Goal: Information Seeking & Learning: Learn about a topic

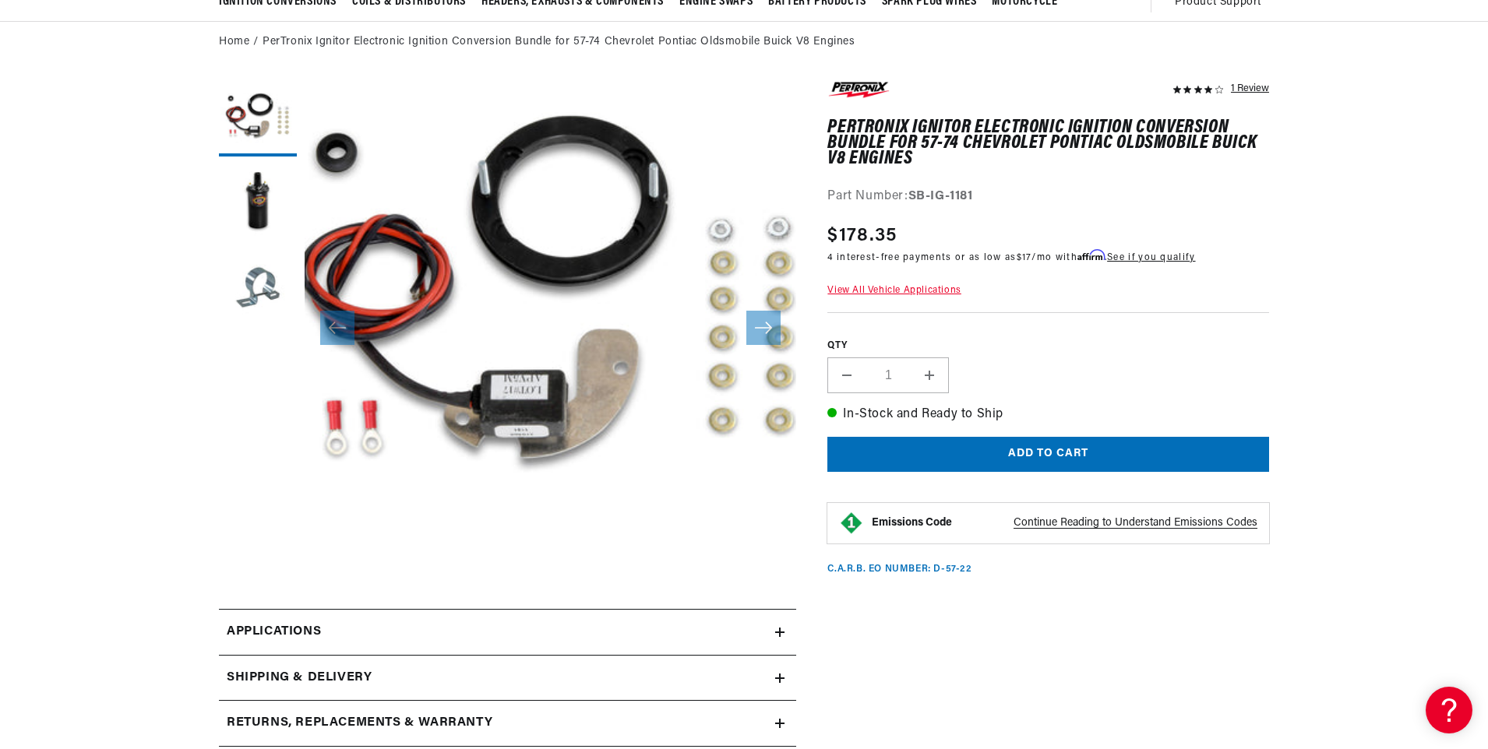
scroll to position [49, 0]
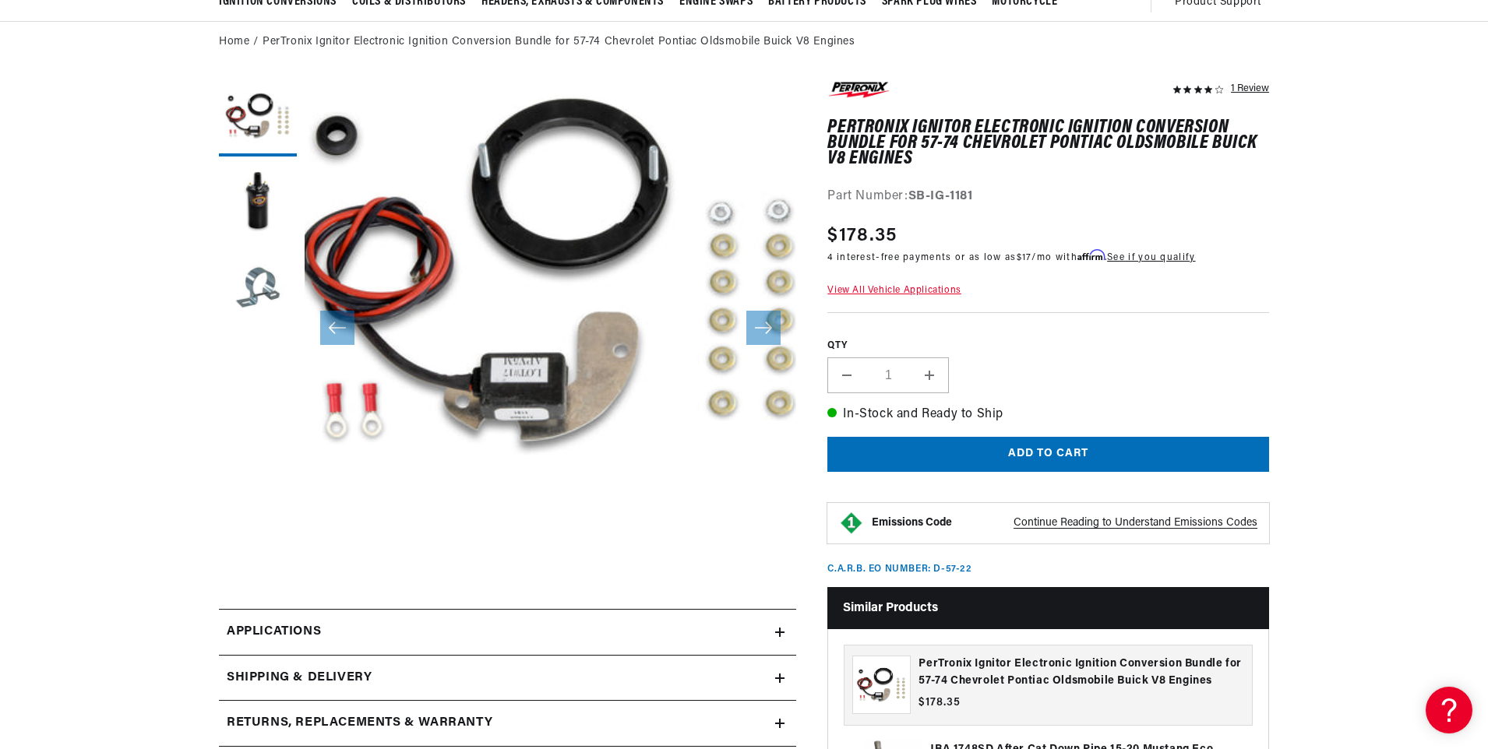
click at [259, 629] on span "Applications" at bounding box center [274, 632] width 94 height 20
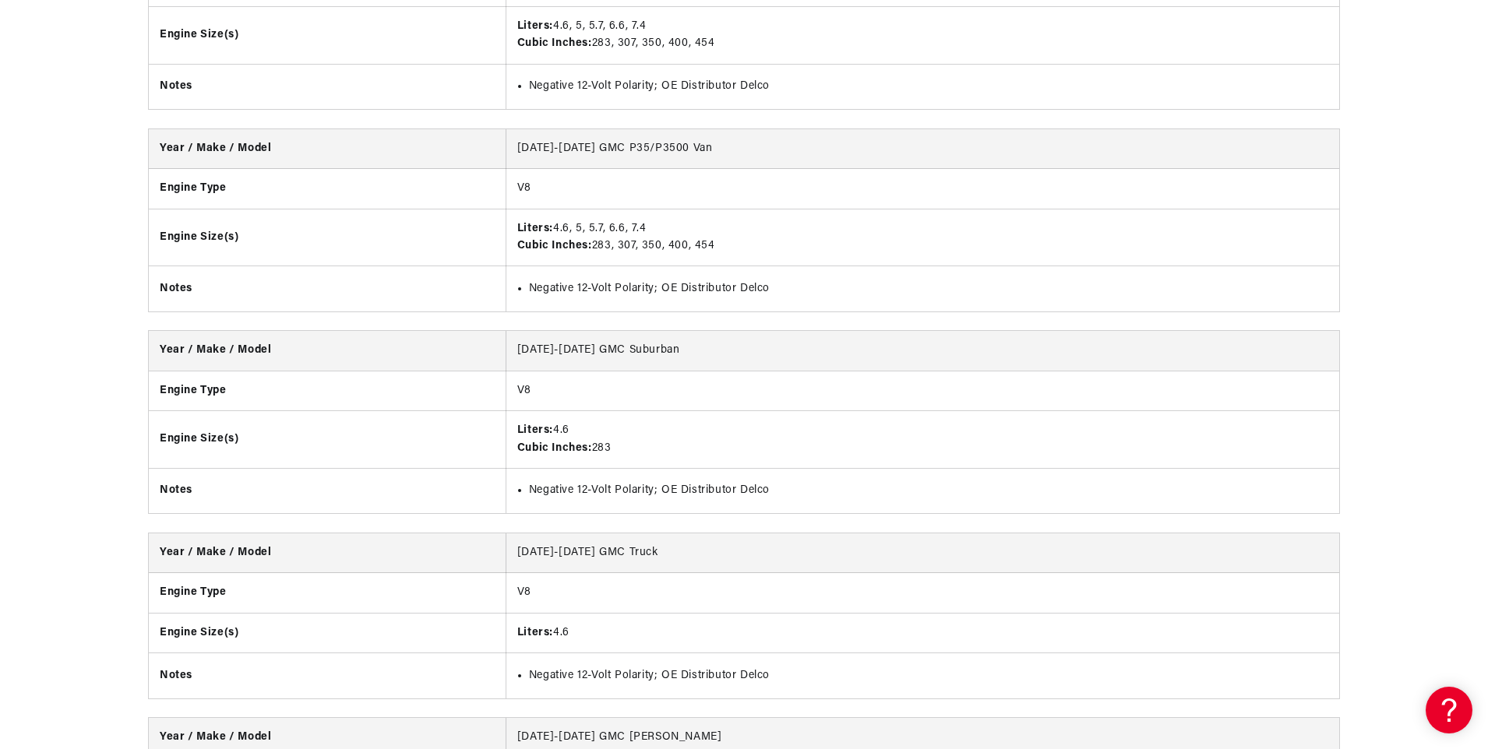
scroll to position [0, 888]
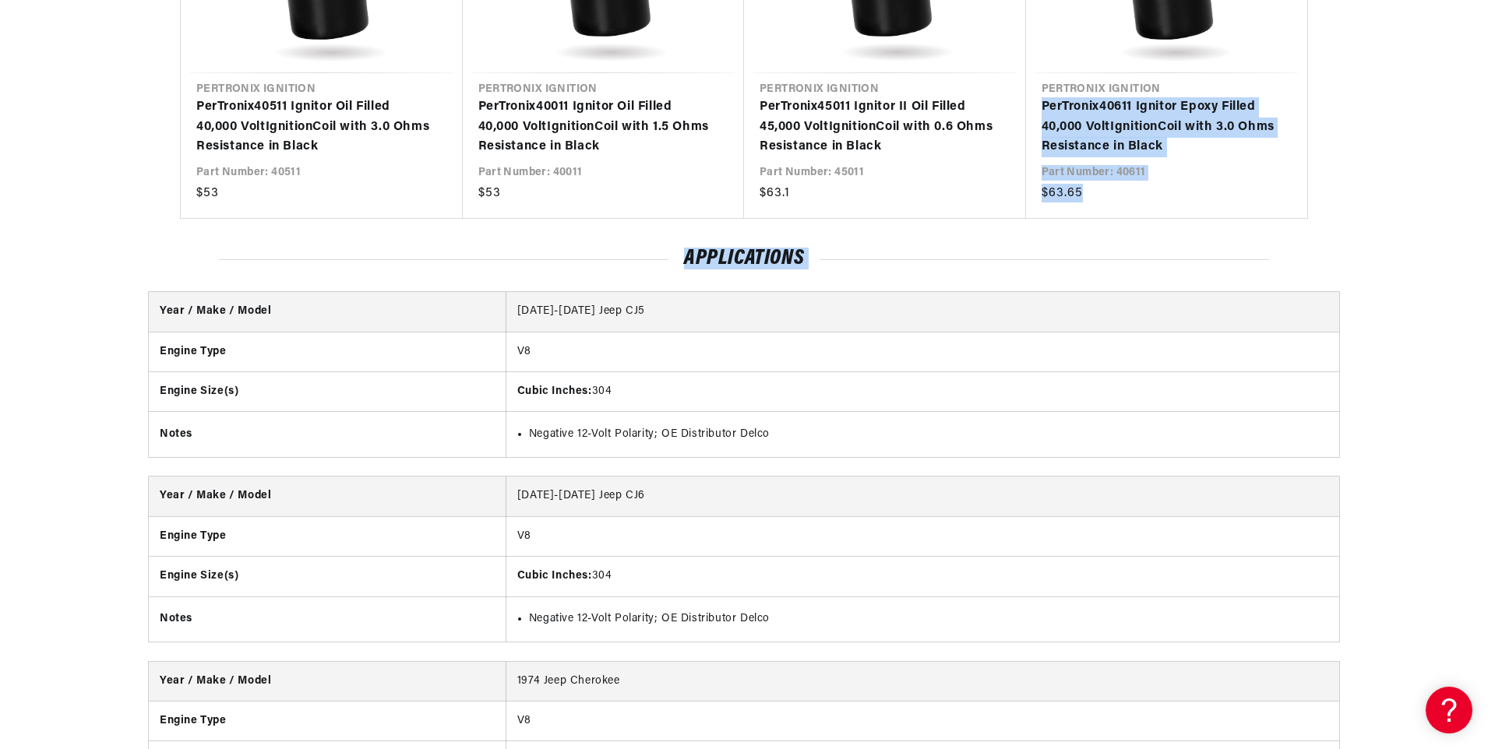
drag, startPoint x: 1484, startPoint y: 71, endPoint x: 1488, endPoint y: 343, distance: 272.6
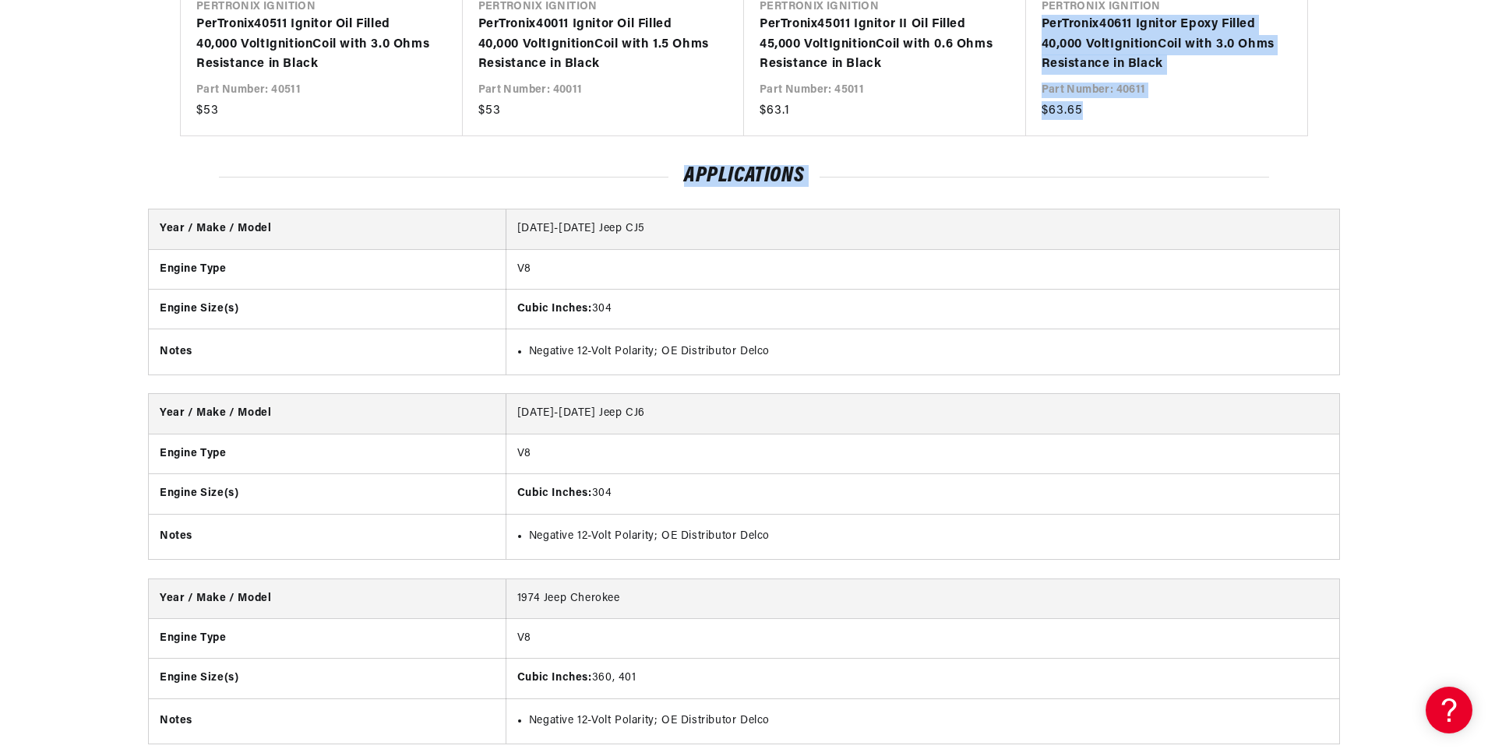
click at [933, 224] on td "1972-1974 Jeep CJ5" at bounding box center [921, 230] width 833 height 40
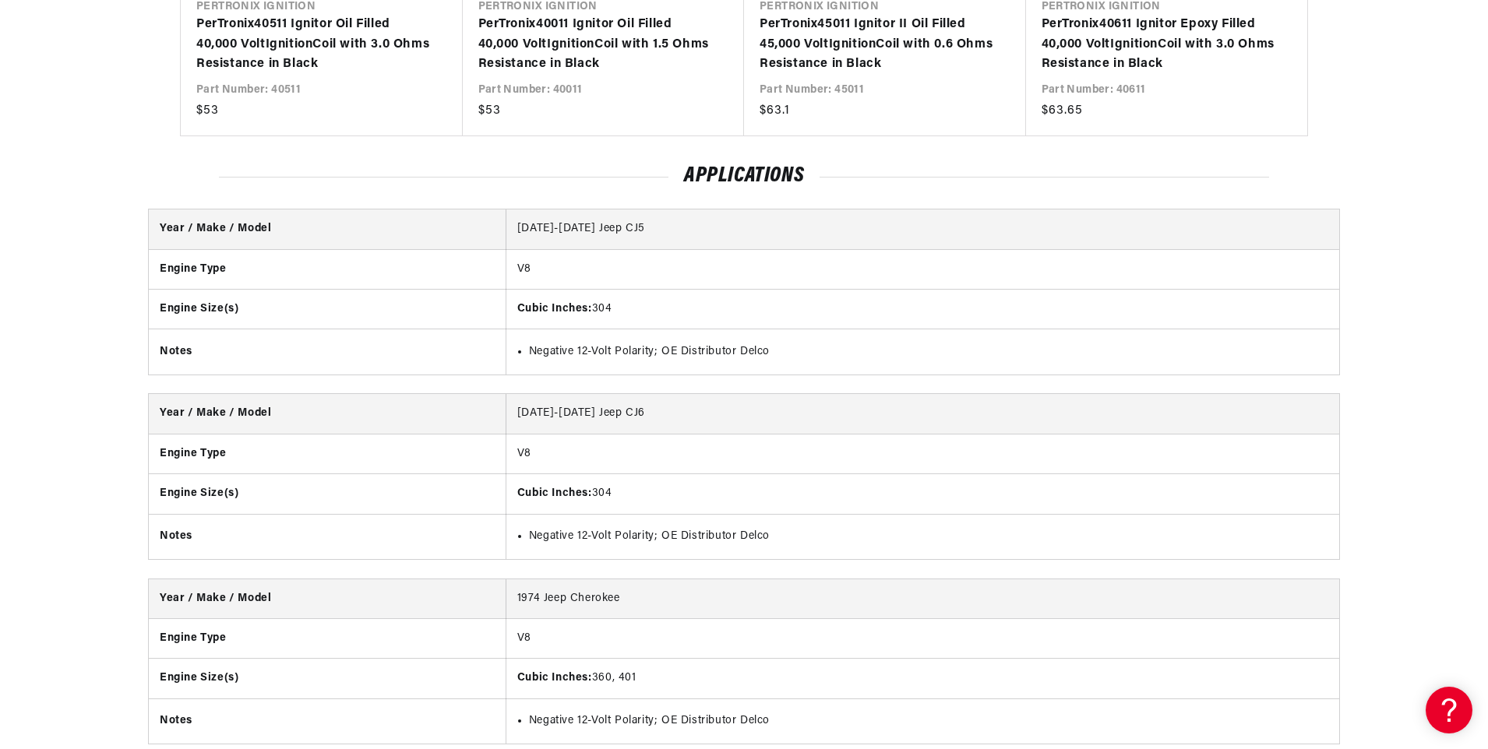
click at [633, 210] on td "1972-1974 Jeep CJ5" at bounding box center [921, 230] width 833 height 40
click at [223, 210] on th "Year / Make / Model" at bounding box center [327, 230] width 357 height 40
click at [229, 210] on th "Year / Make / Model" at bounding box center [327, 230] width 357 height 40
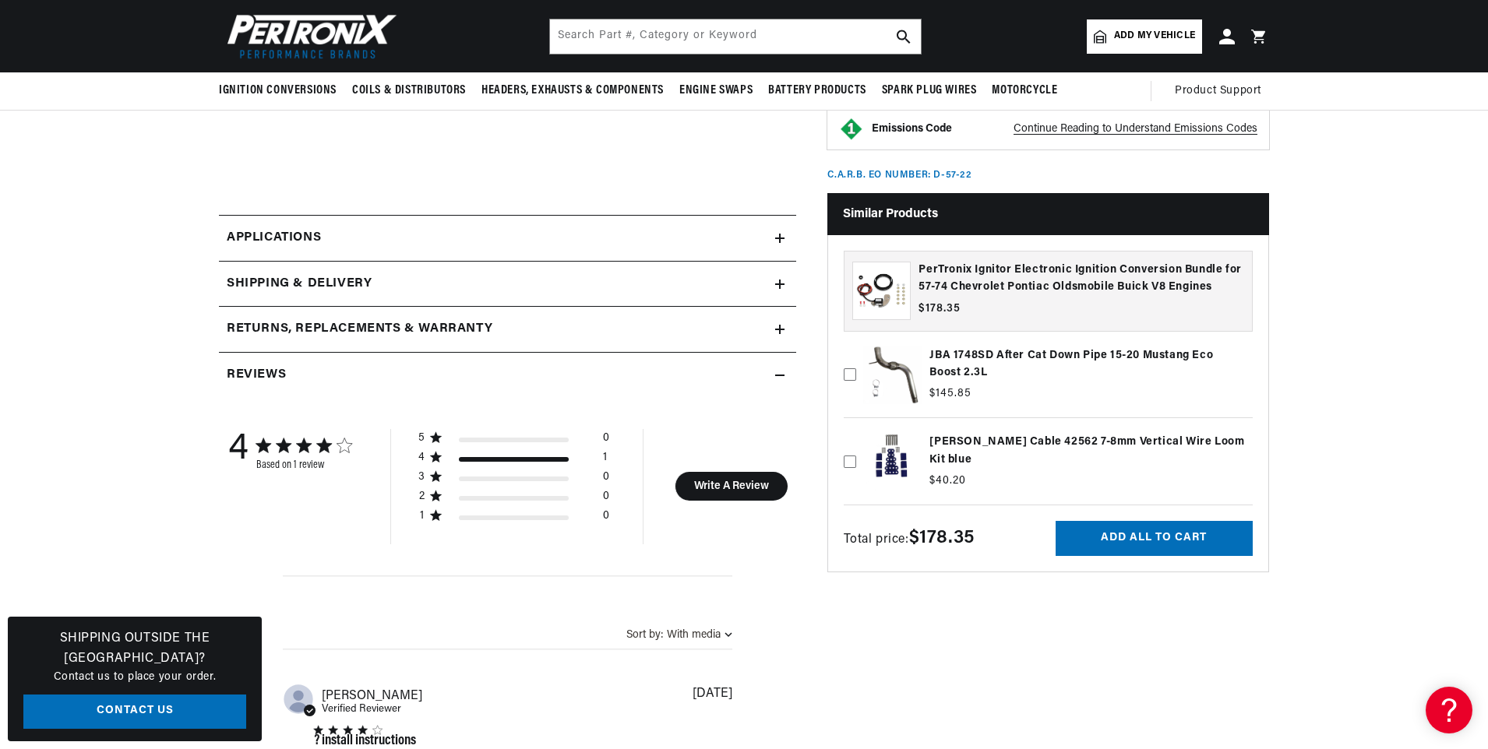
click at [781, 236] on icon at bounding box center [779, 238] width 9 height 9
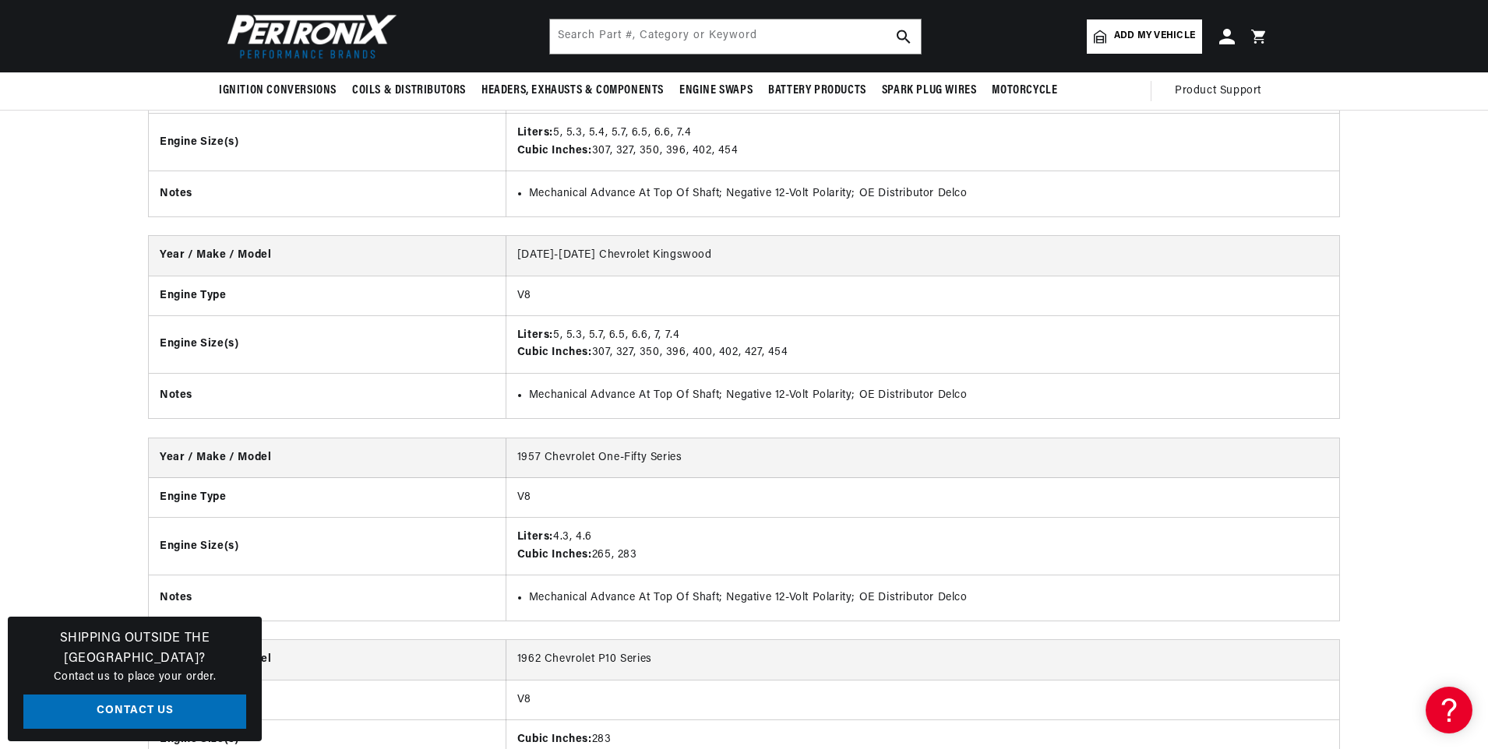
scroll to position [0, 973]
click at [589, 331] on td "Liters: 5, 5.3, 5.7, 6.5, 6.6, 7, 7.4 Cubic Inches: 307, 327, 350, 396, 400, 40…" at bounding box center [921, 344] width 833 height 58
click at [590, 347] on td "Liters: 5, 5.3, 5.7, 6.5, 6.6, 7, 7.4 Cubic Inches: 307, 327, 350, 396, 400, 40…" at bounding box center [921, 344] width 833 height 58
click at [586, 387] on li "Mechanical Advance At Top Of Shaft; Negative 12-Volt Polarity; OE Distributor D…" at bounding box center [928, 395] width 799 height 17
click at [240, 239] on th "Year / Make / Model" at bounding box center [327, 256] width 357 height 40
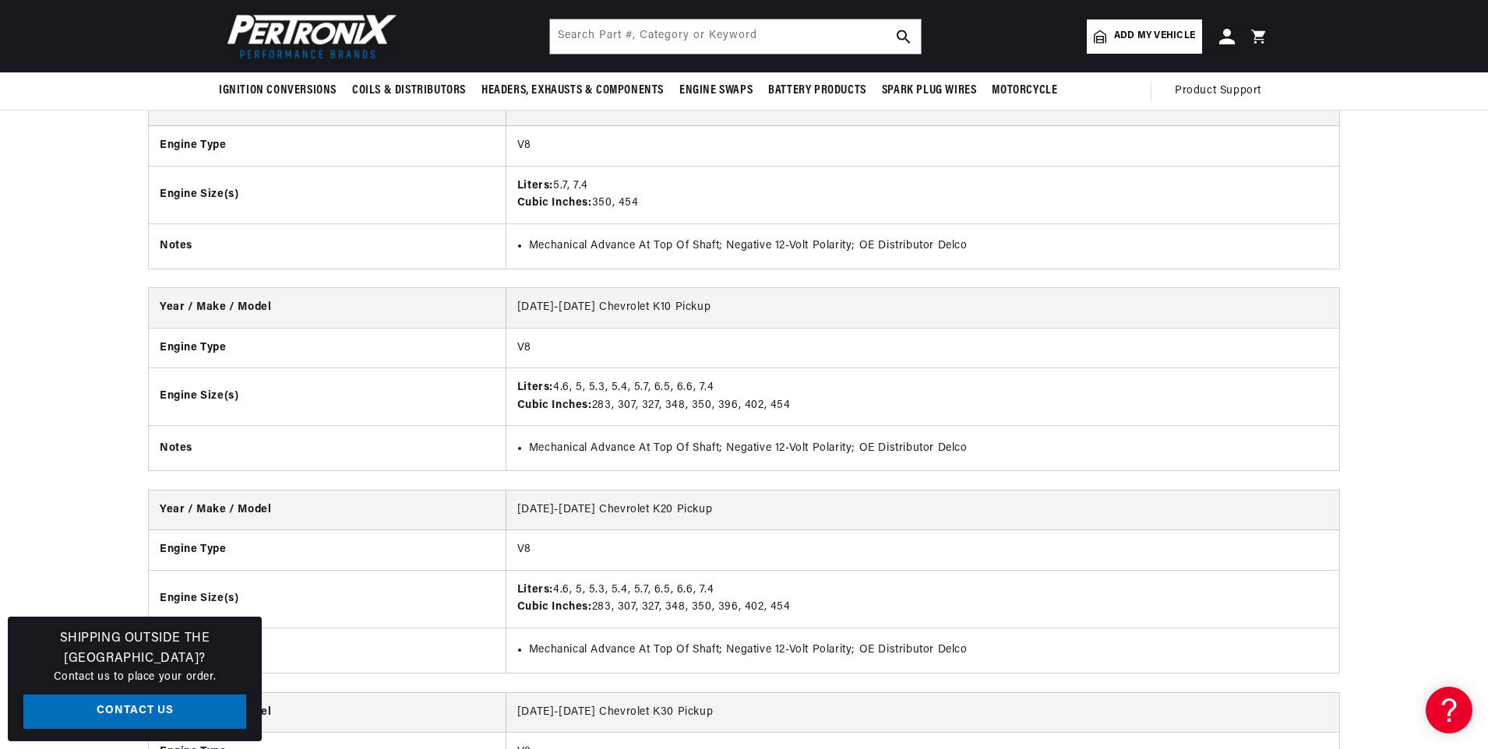
scroll to position [3800, 0]
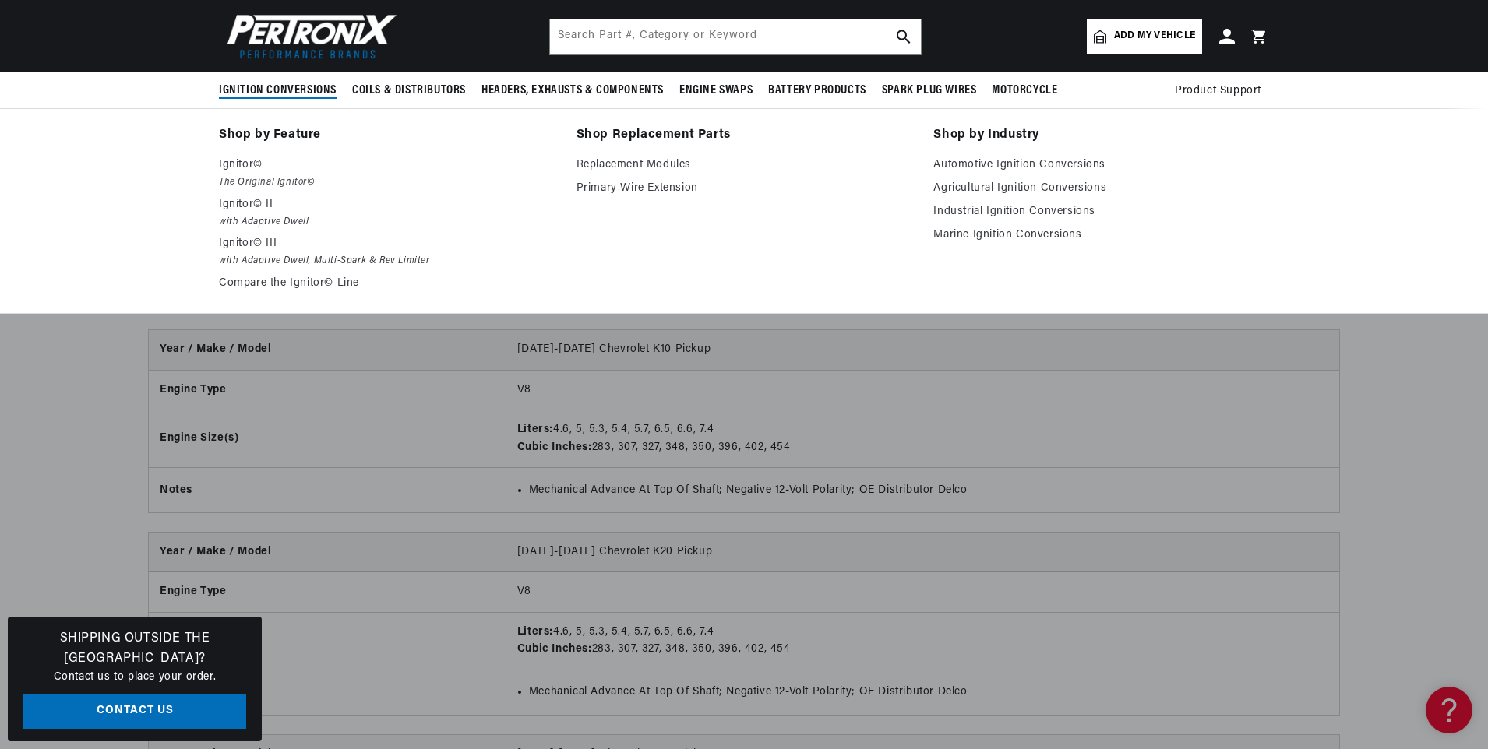
click at [302, 87] on span "Ignition Conversions" at bounding box center [278, 91] width 118 height 16
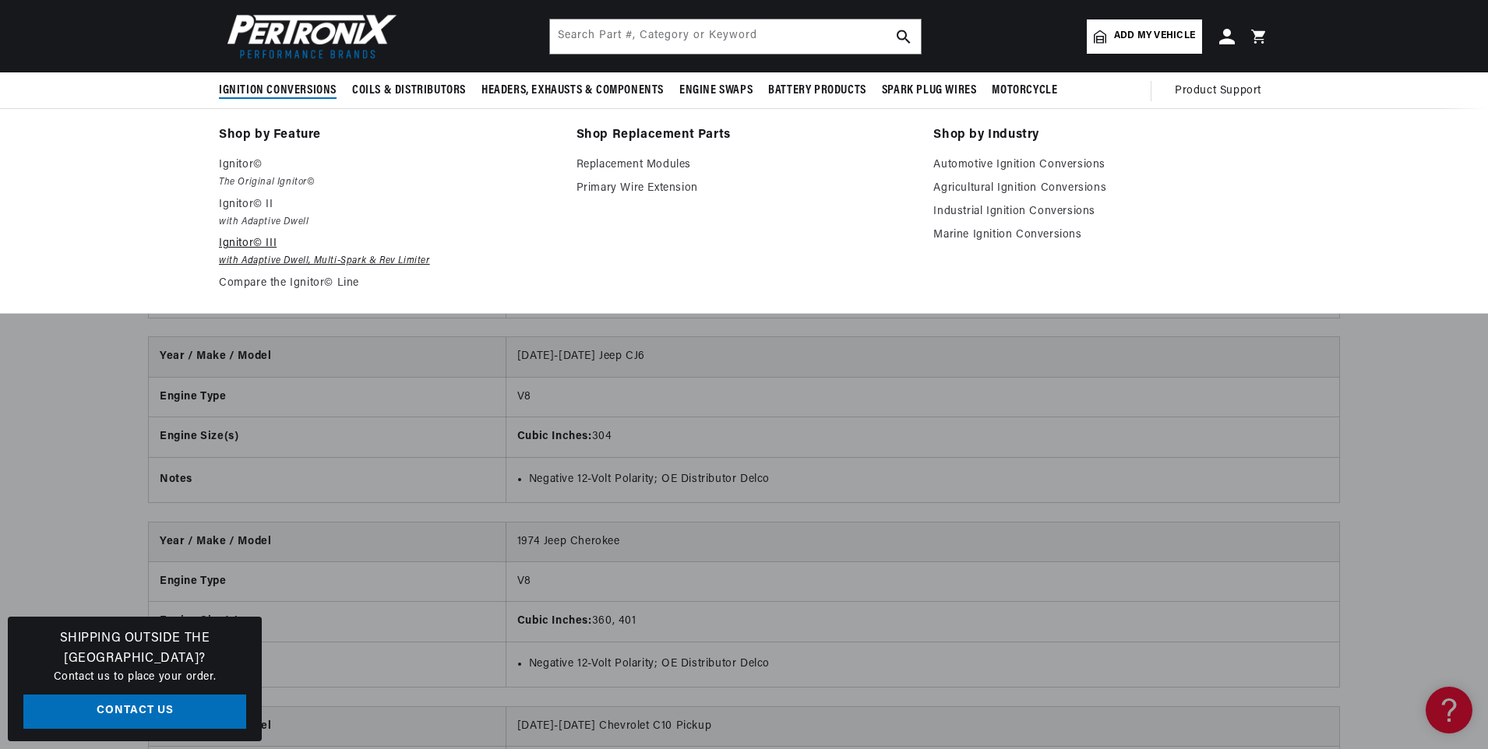
scroll to position [0, 0]
click at [256, 242] on p "Ignitor© III" at bounding box center [387, 243] width 336 height 19
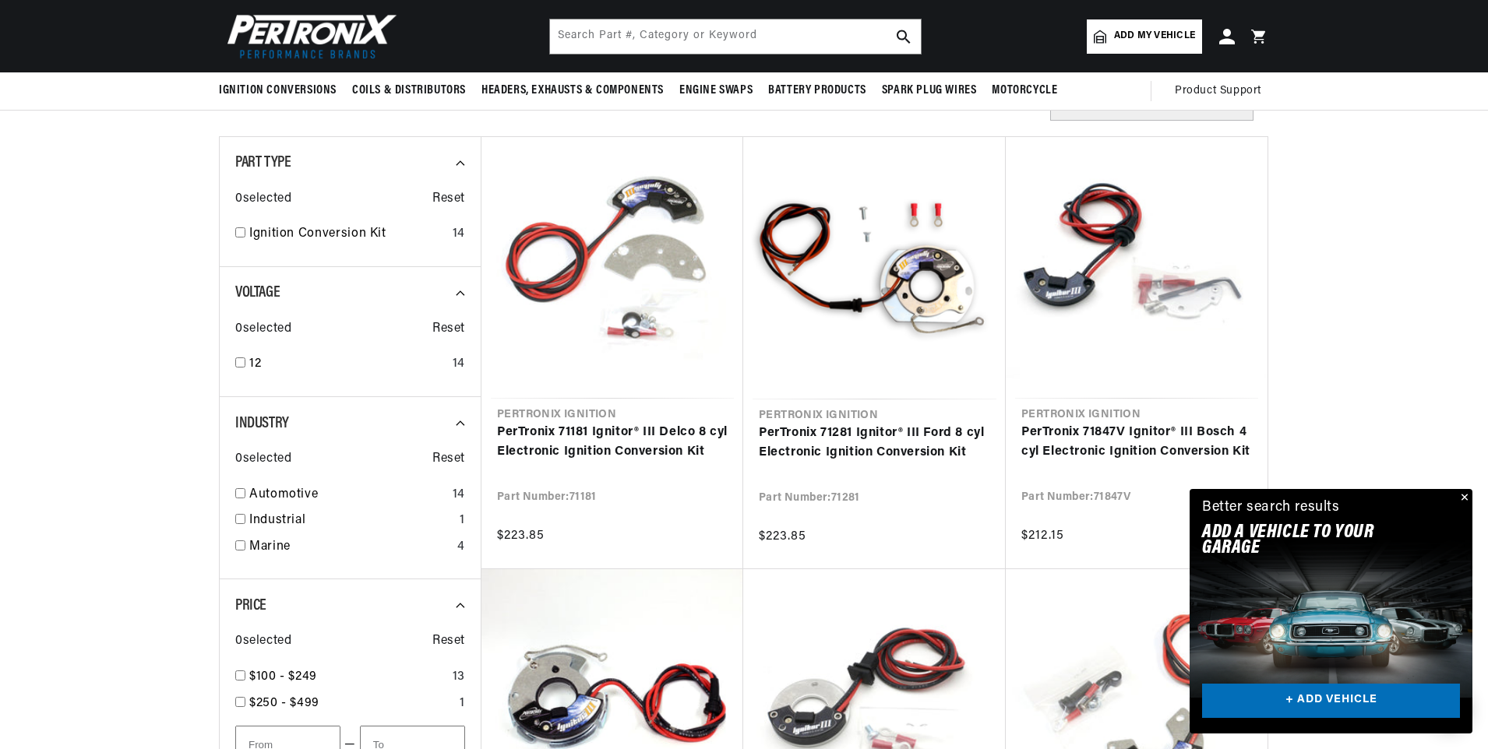
scroll to position [312, 0]
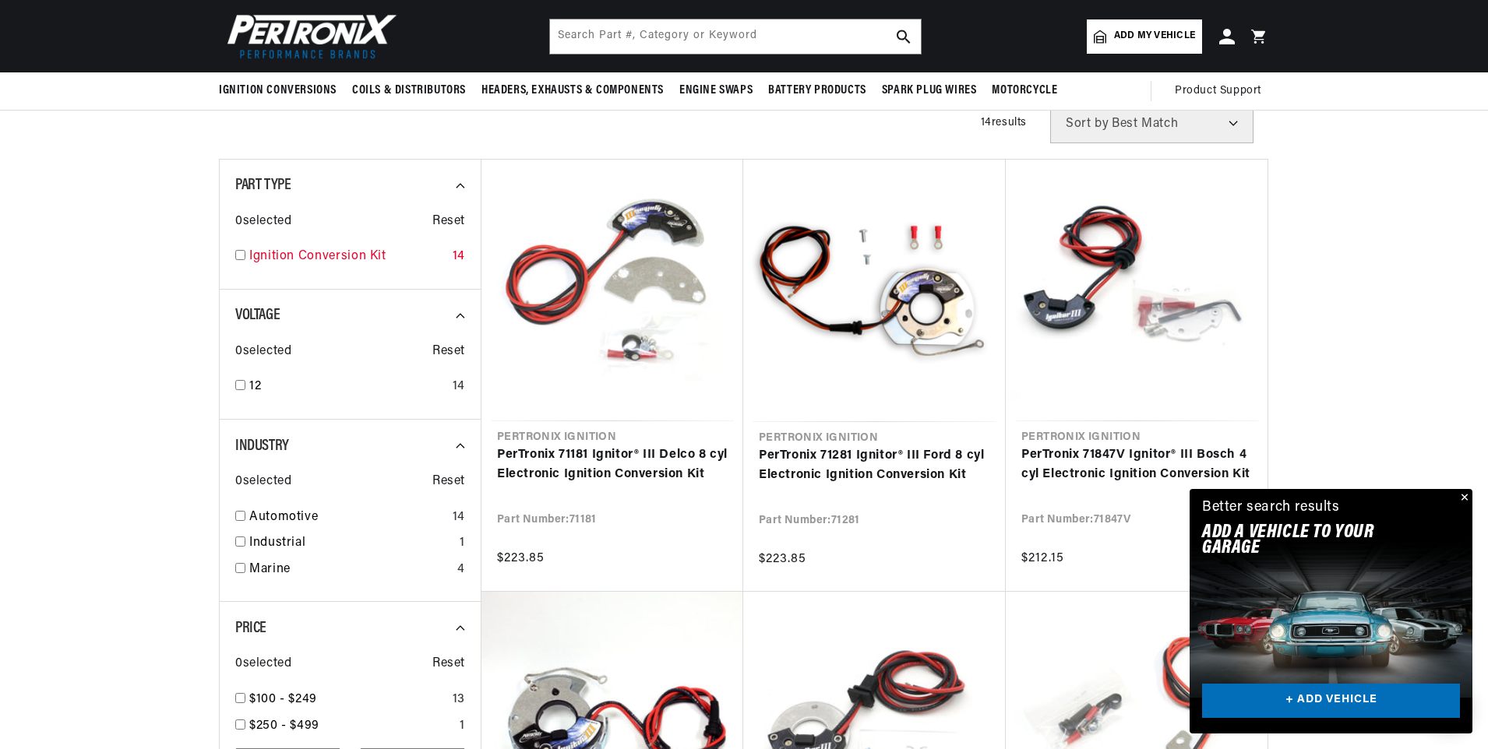
click at [237, 256] on input "checkbox" at bounding box center [240, 255] width 10 height 10
checkbox input "true"
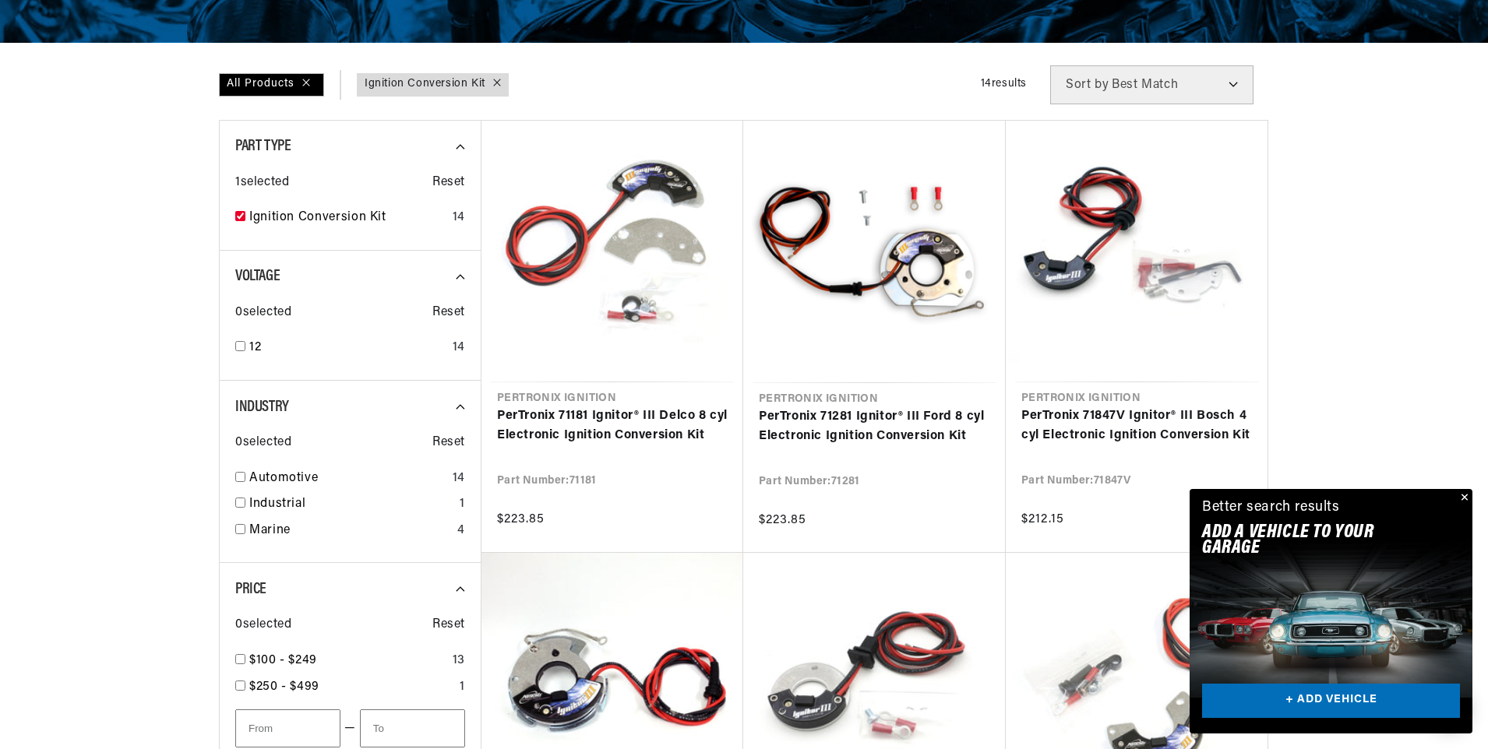
scroll to position [467, 0]
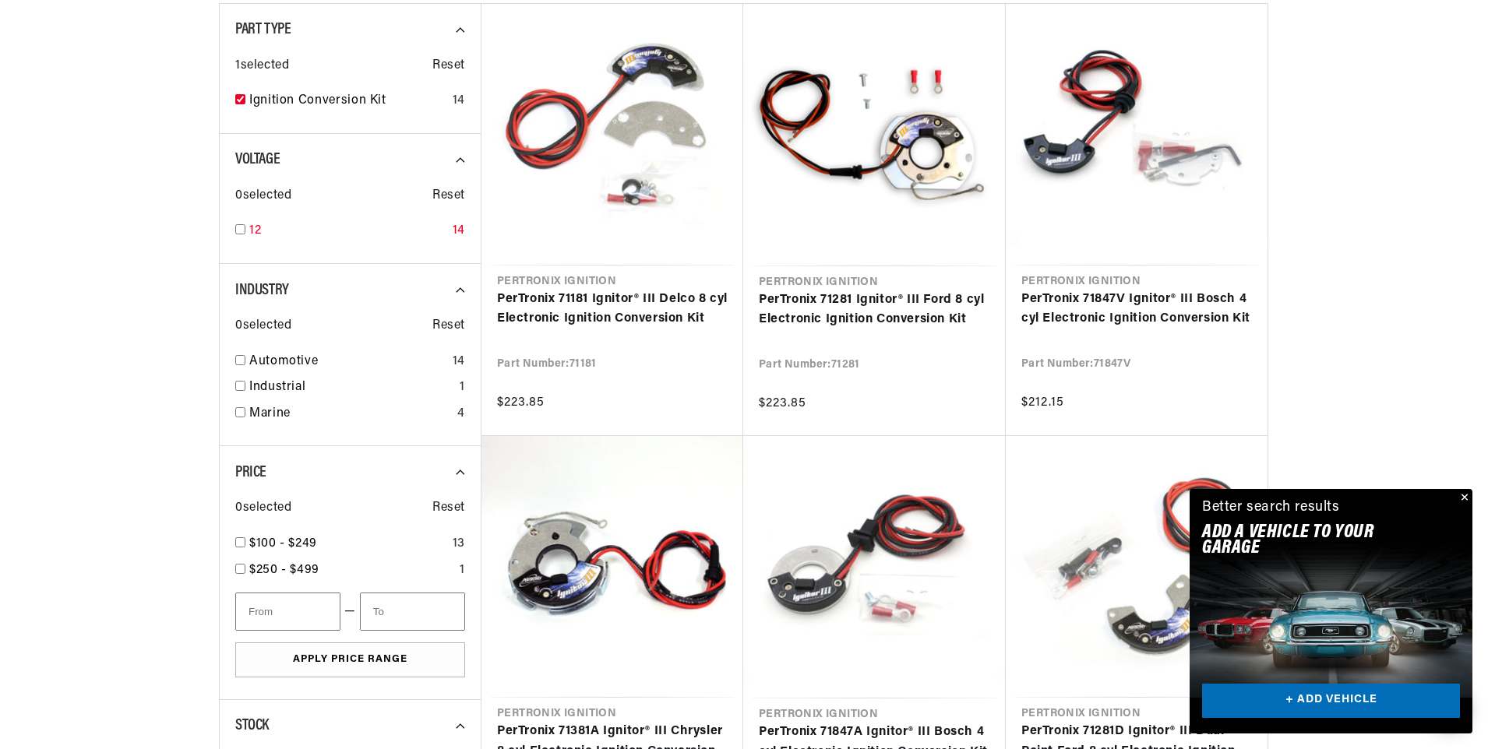
click at [237, 229] on input "checkbox" at bounding box center [240, 229] width 10 height 10
checkbox input "true"
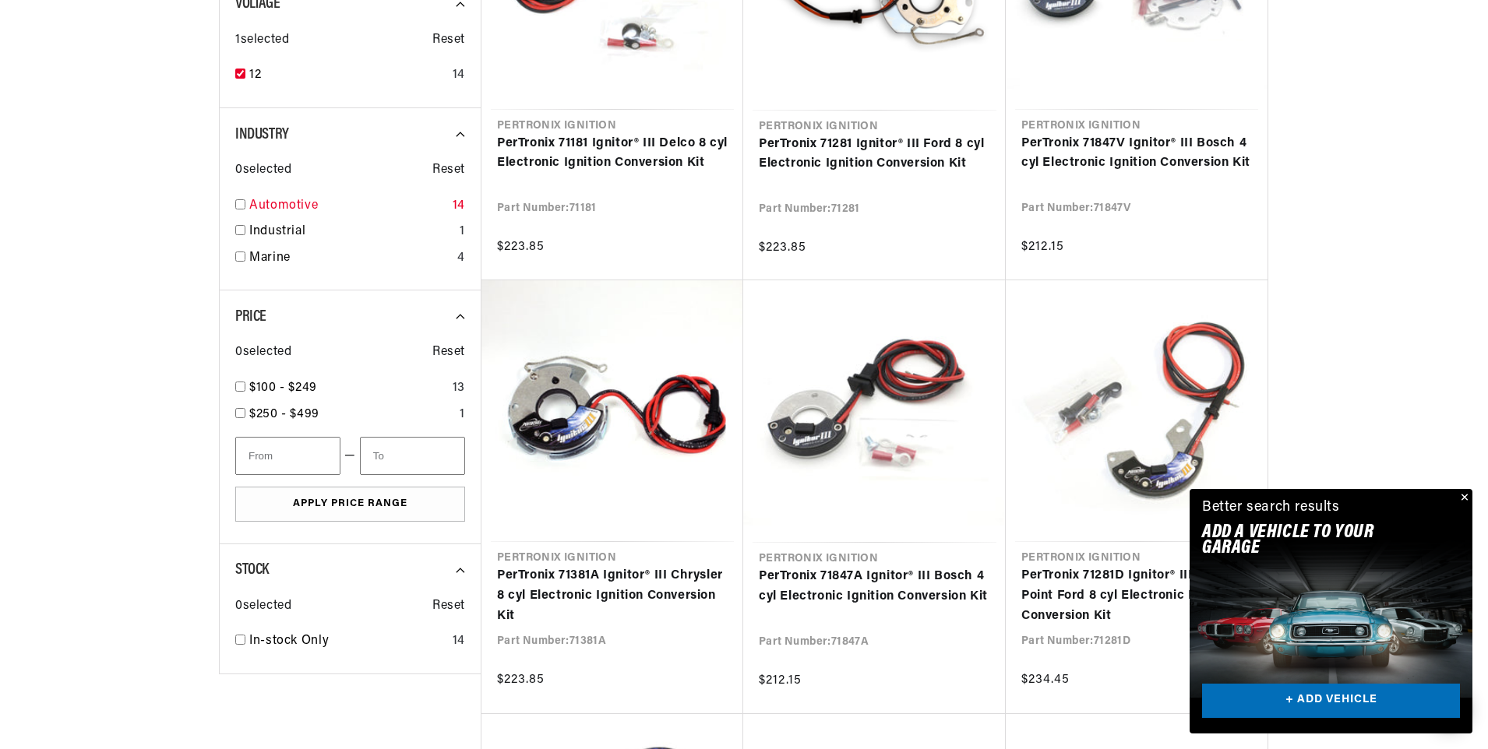
click at [241, 201] on input "checkbox" at bounding box center [240, 204] width 10 height 10
checkbox input "true"
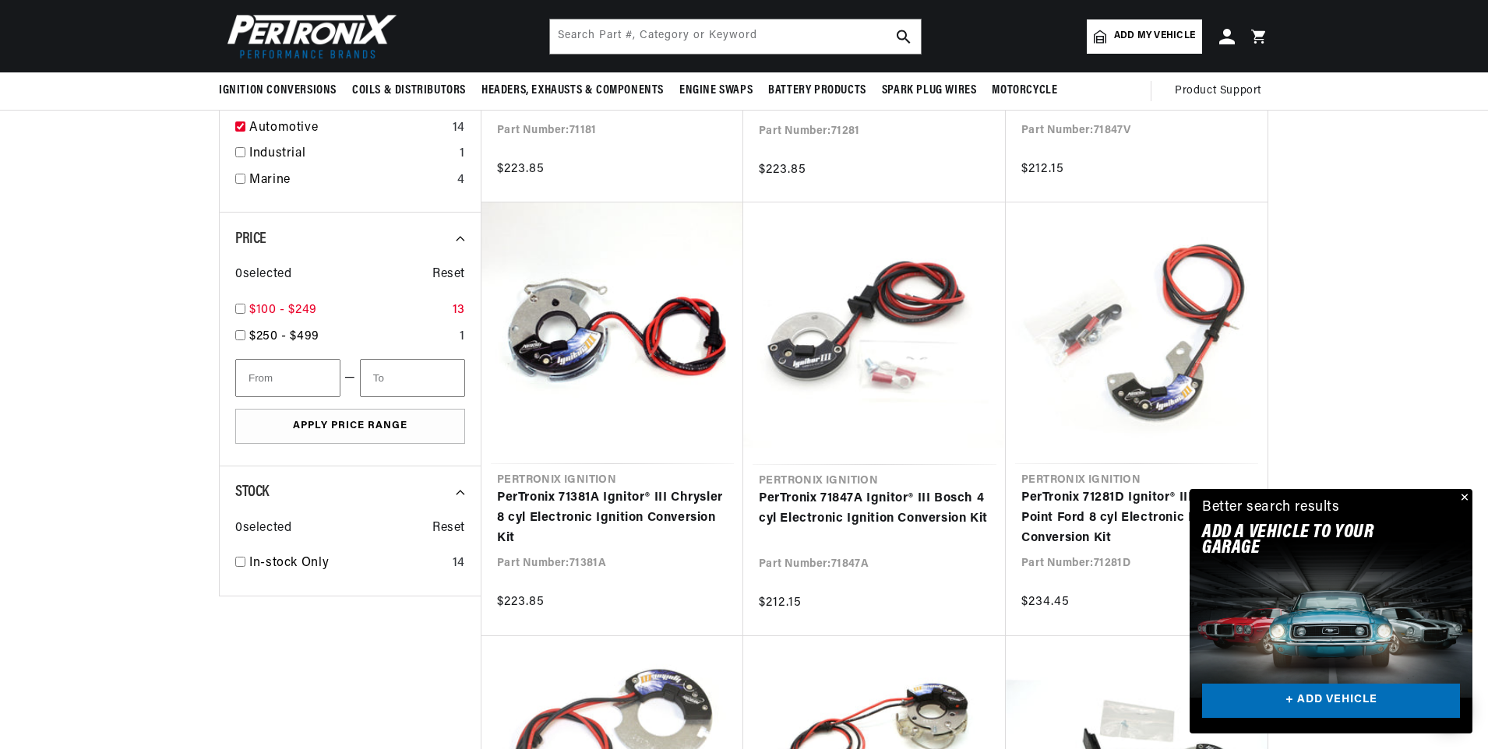
scroll to position [0, 1946]
click at [243, 311] on input "checkbox" at bounding box center [240, 309] width 10 height 10
checkbox input "true"
type input "100"
type input "250"
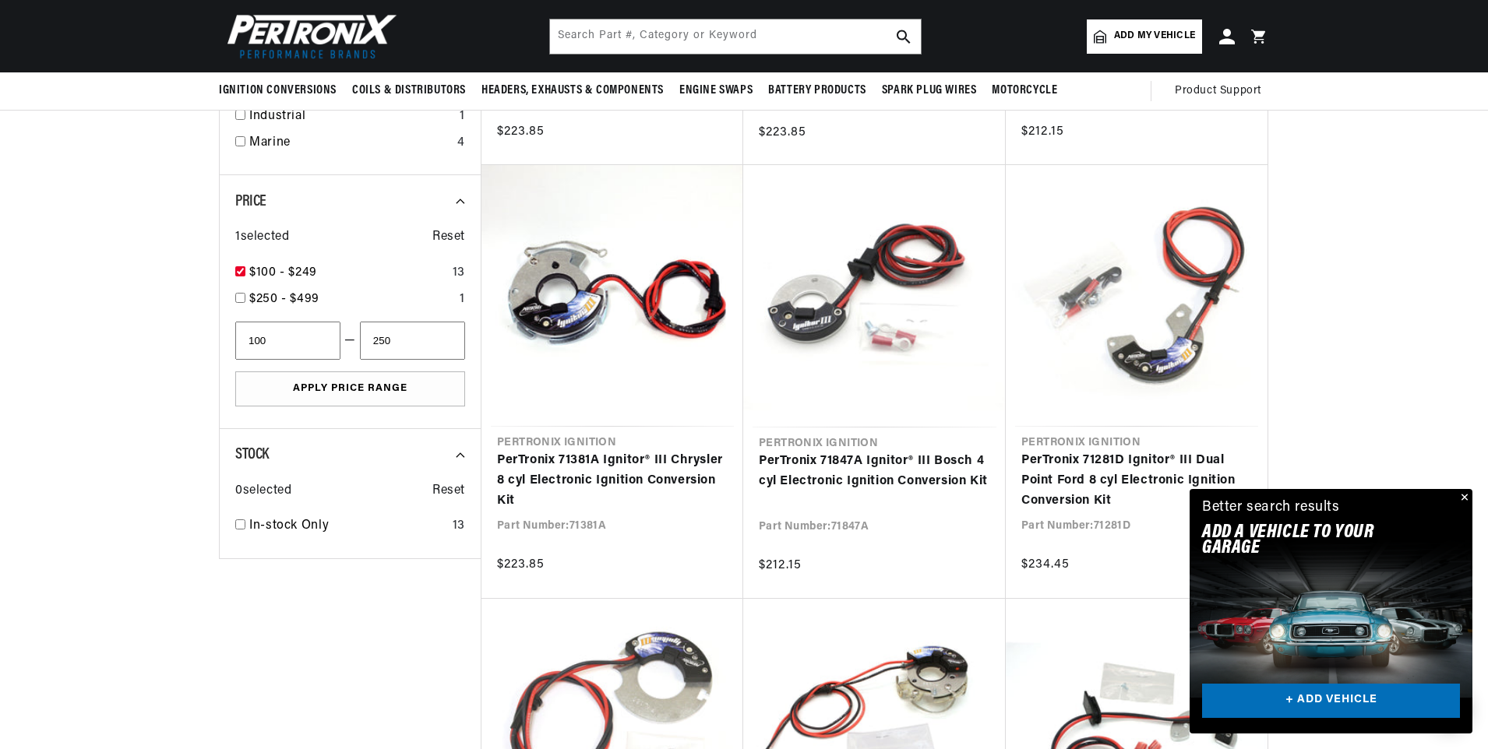
scroll to position [701, 0]
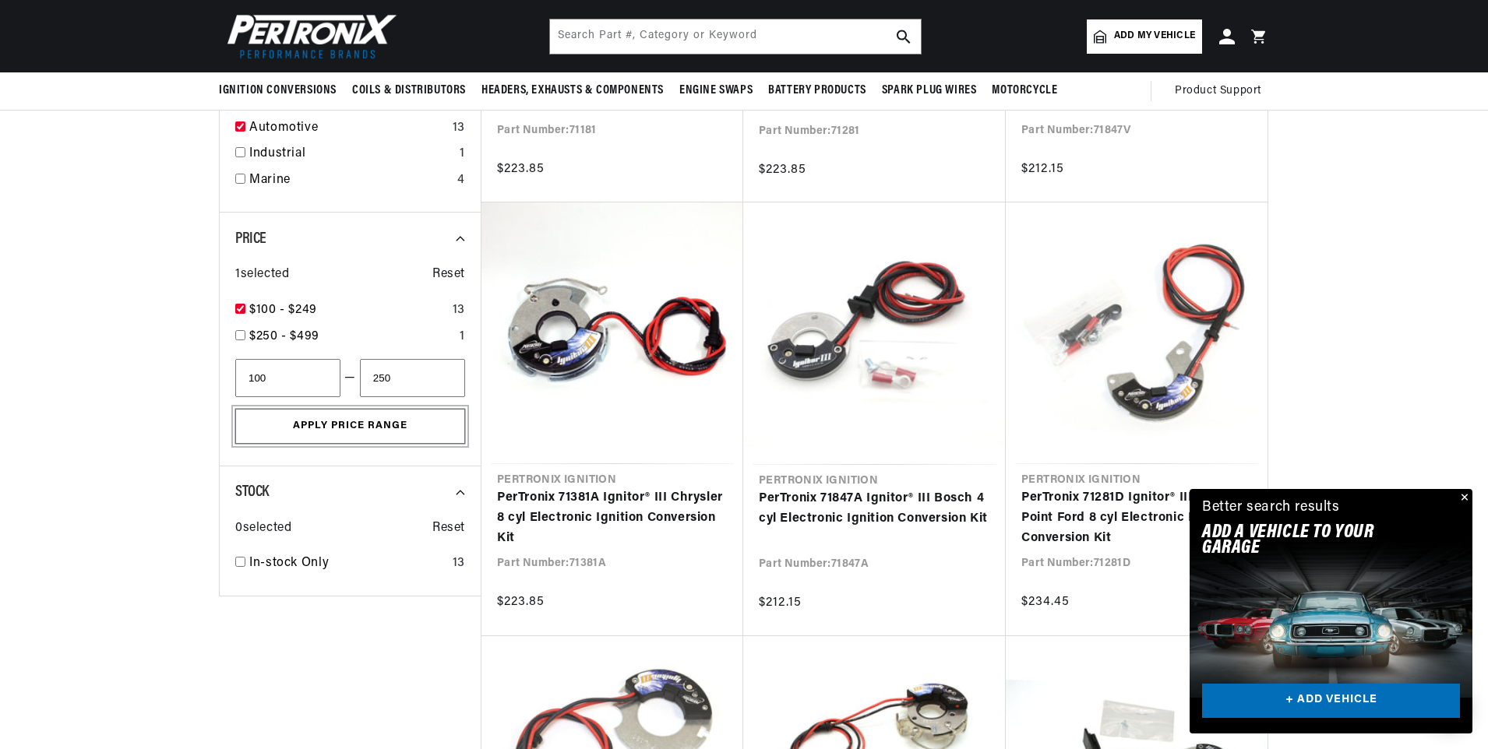
click at [365, 417] on button "Apply Price Range" at bounding box center [350, 426] width 230 height 35
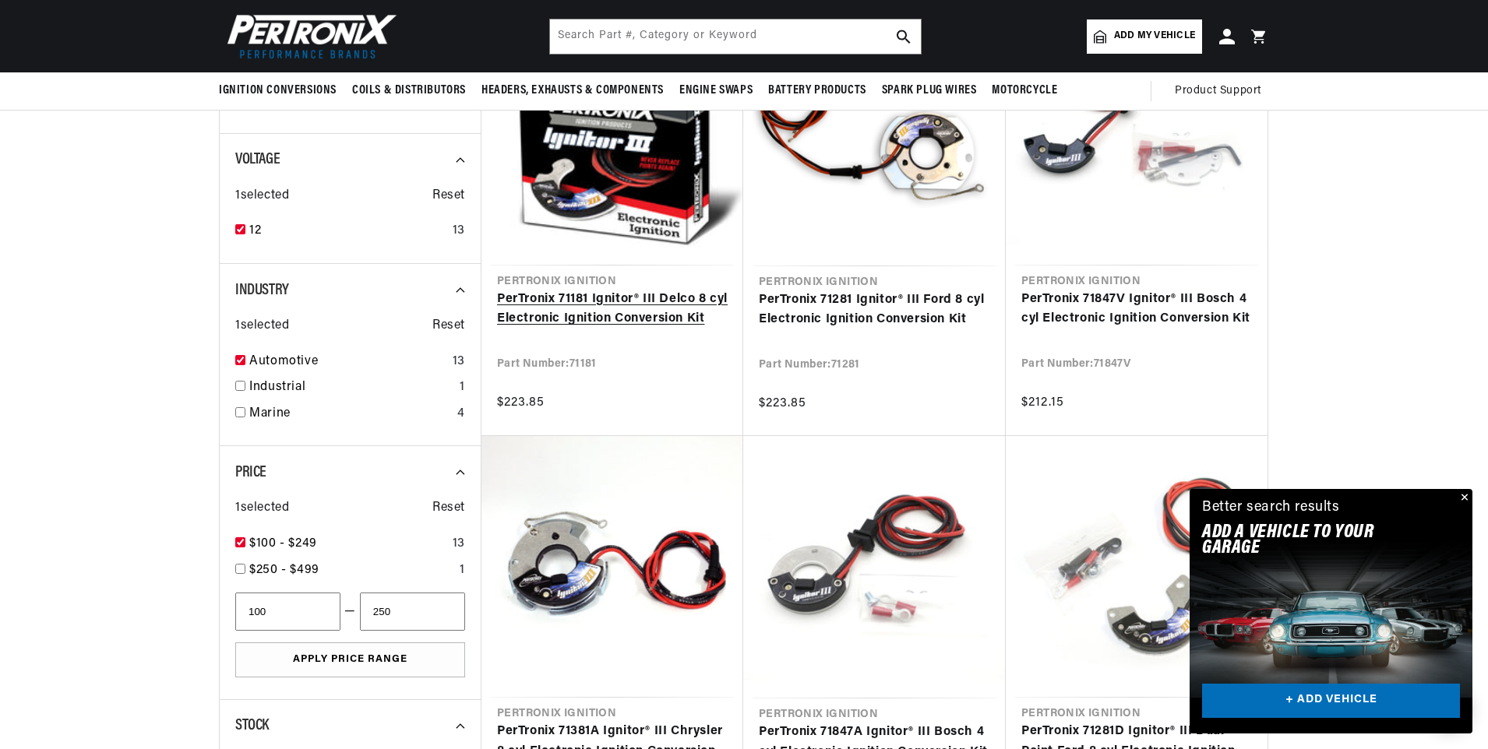
click at [589, 303] on link "PerTronix 71181 Ignitor® III Delco 8 cyl Electronic Ignition Conversion Kit" at bounding box center [612, 310] width 231 height 40
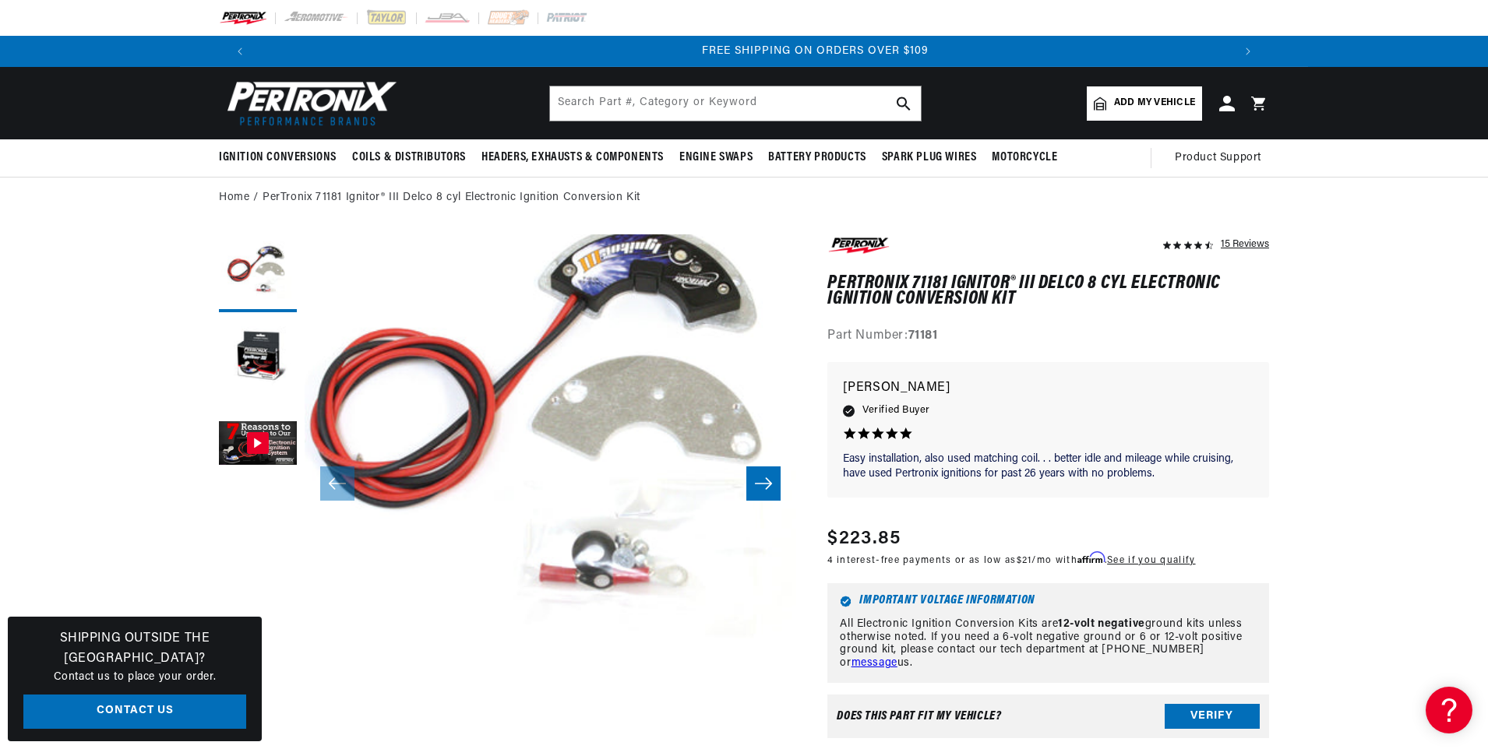
scroll to position [0, 1946]
